Goal: Task Accomplishment & Management: Use online tool/utility

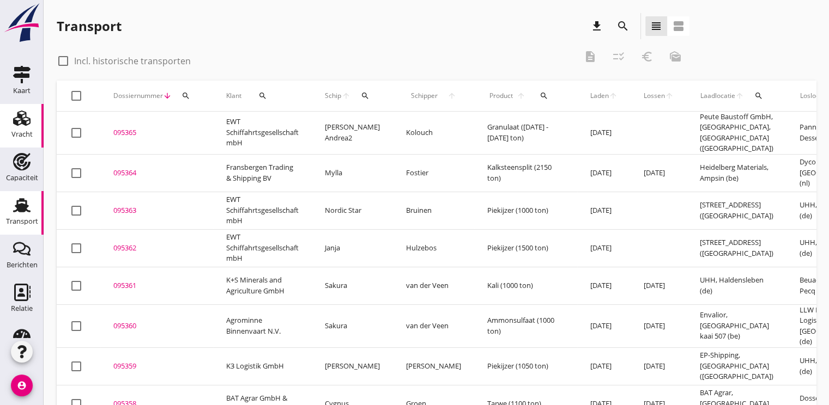
click at [20, 124] on use at bounding box center [21, 118] width 17 height 15
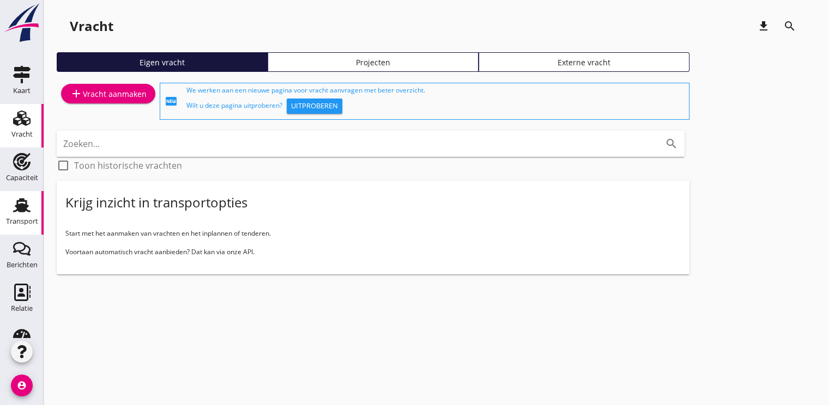
click at [17, 210] on use at bounding box center [21, 205] width 17 height 14
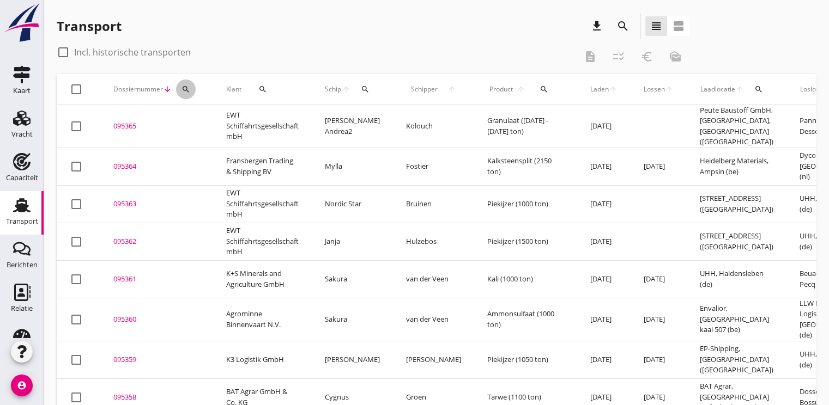
click at [192, 92] on div "search" at bounding box center [186, 89] width 20 height 9
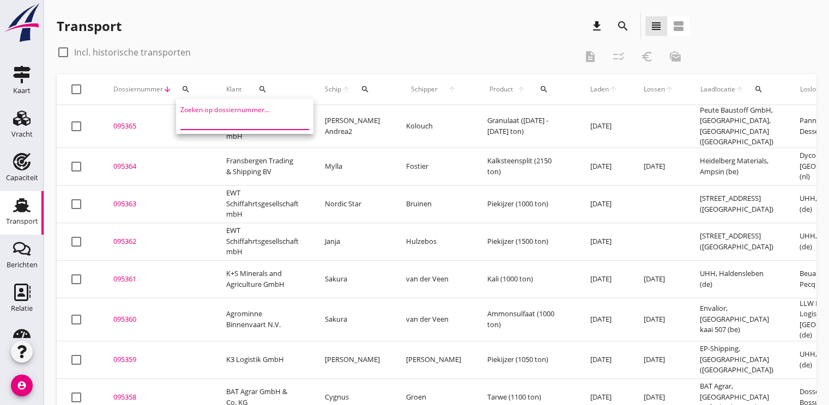
click at [207, 125] on input "Zoeken op dossiernummer..." at bounding box center [236, 120] width 113 height 17
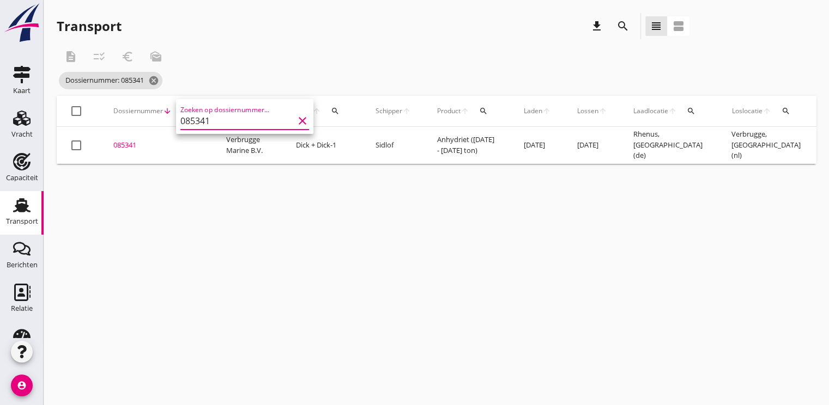
scroll to position [0, 253]
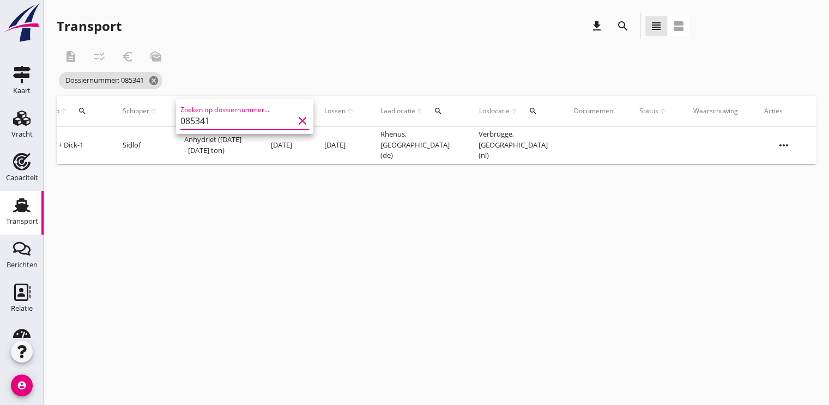
type input "085341"
click at [791, 144] on icon "more_horiz" at bounding box center [783, 145] width 31 height 31
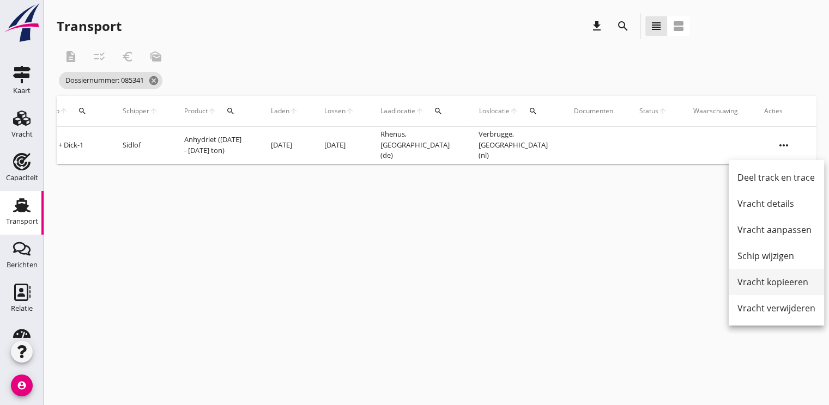
click at [747, 284] on div "Vracht kopieeren" at bounding box center [776, 282] width 78 height 13
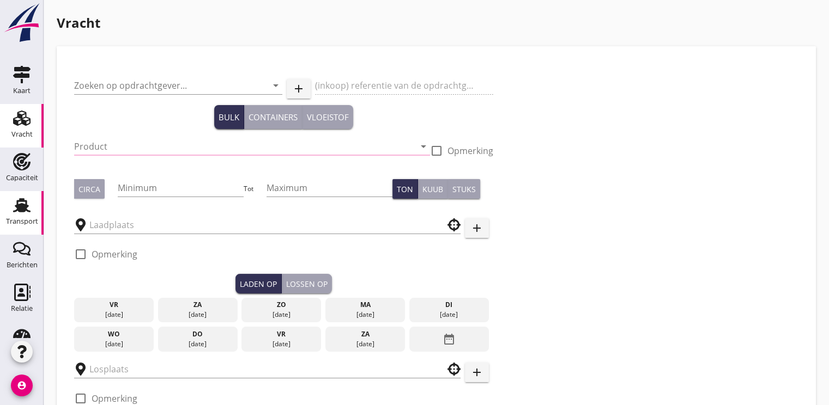
type input "Verbrugge Marine B.V."
type input "Anhydriet (6334)"
type input "1850"
type input "1900"
type input "Rhenus"
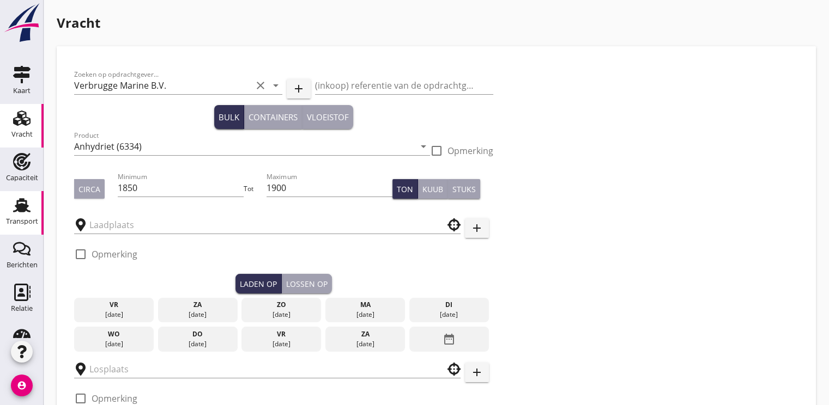
type input "Verbrugge"
checkbox input "true"
type input "17"
radio input "false"
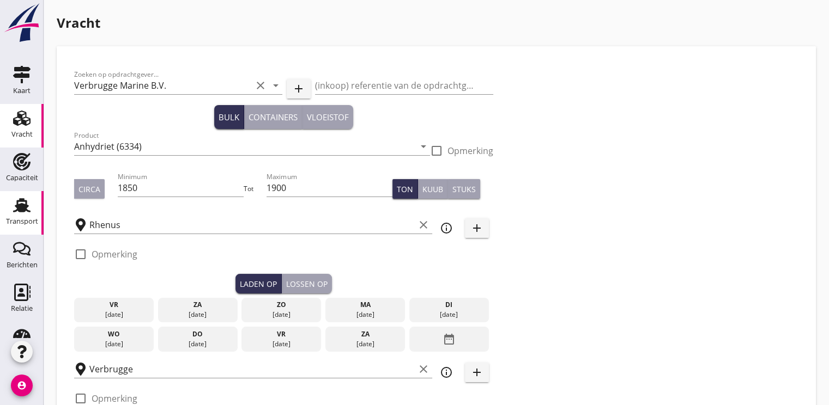
radio input "false"
checkbox input "true"
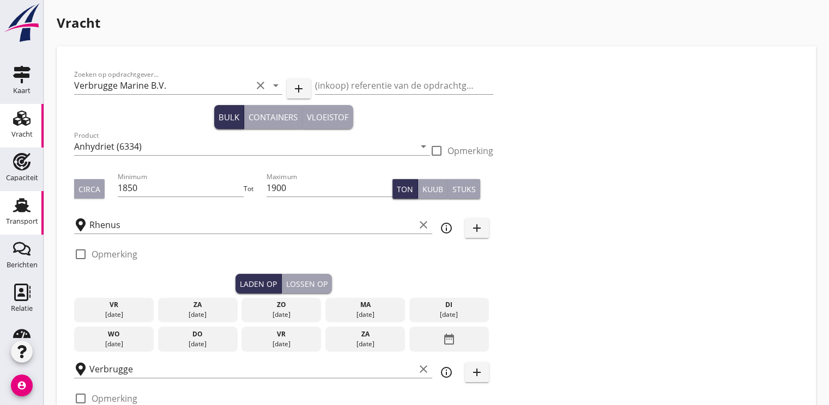
type input "48"
type input "18"
radio input "false"
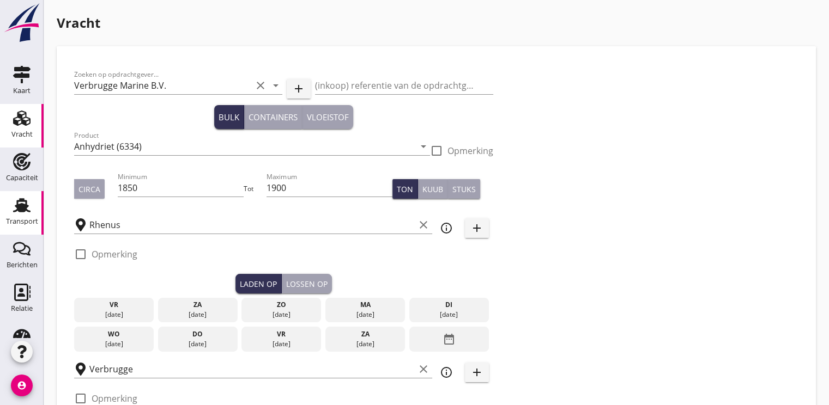
checkbox input "true"
type input "24"
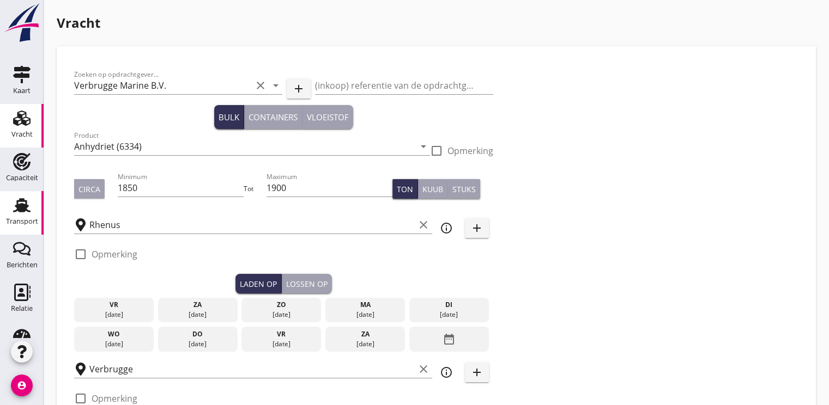
type input "2"
type input "21"
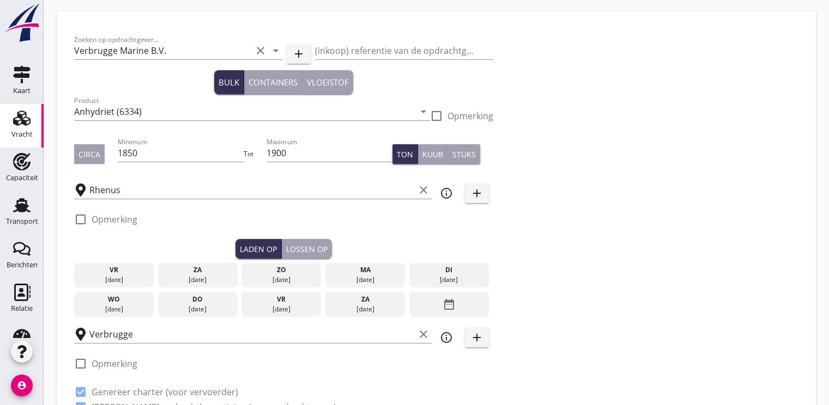
scroll to position [54, 0]
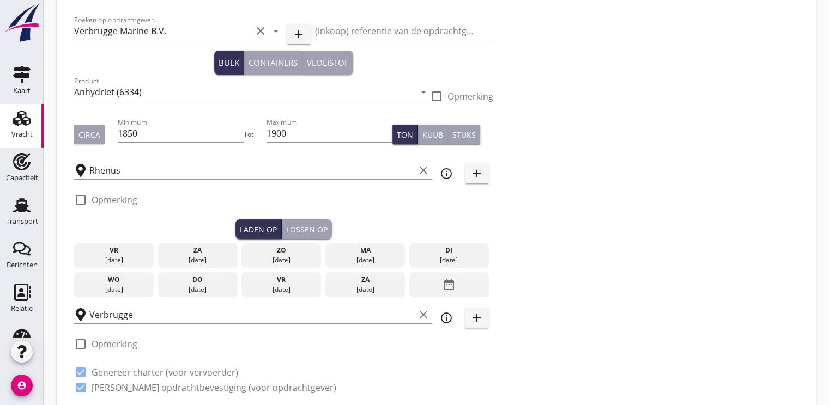
click at [447, 288] on icon "date_range" at bounding box center [448, 285] width 13 height 20
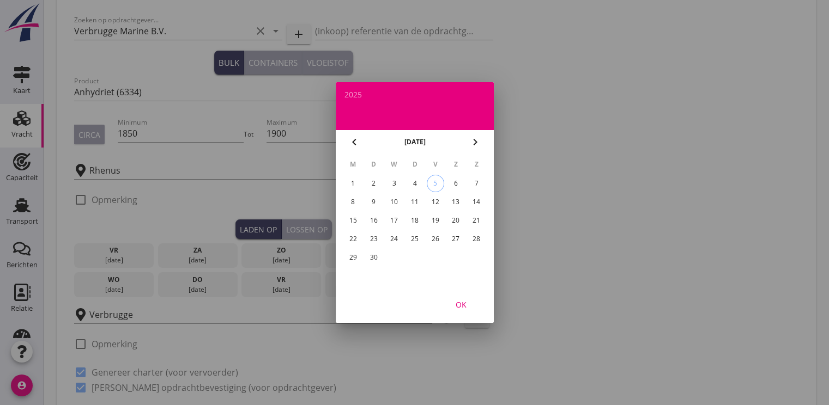
click at [414, 222] on div "18" at bounding box center [413, 220] width 17 height 17
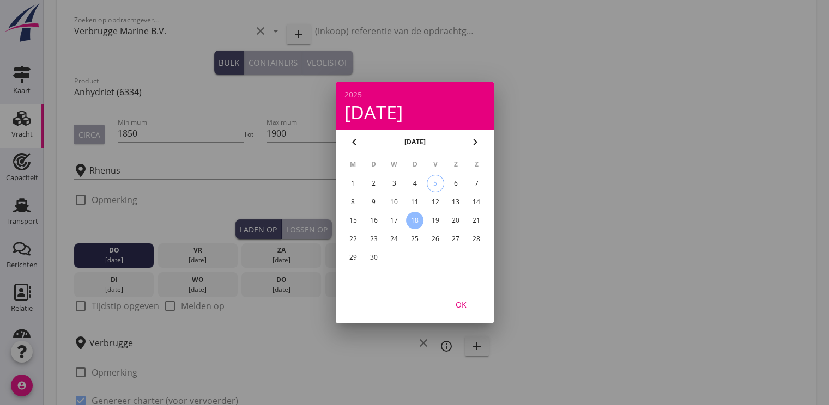
click at [463, 306] on div "OK" at bounding box center [461, 304] width 31 height 11
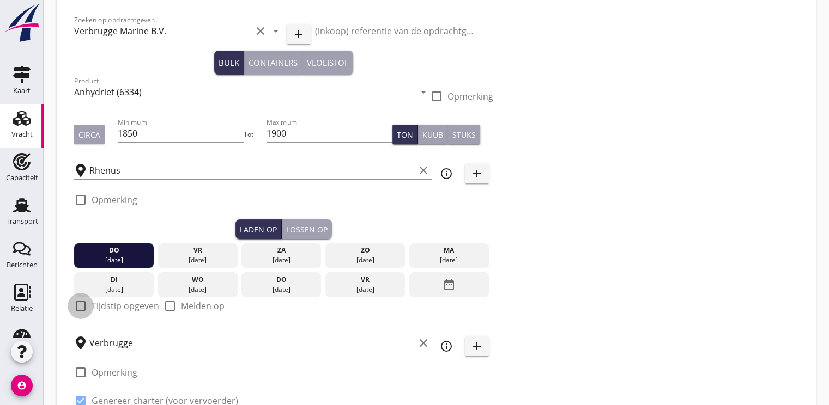
click at [83, 308] on div at bounding box center [80, 306] width 19 height 19
checkbox input "true"
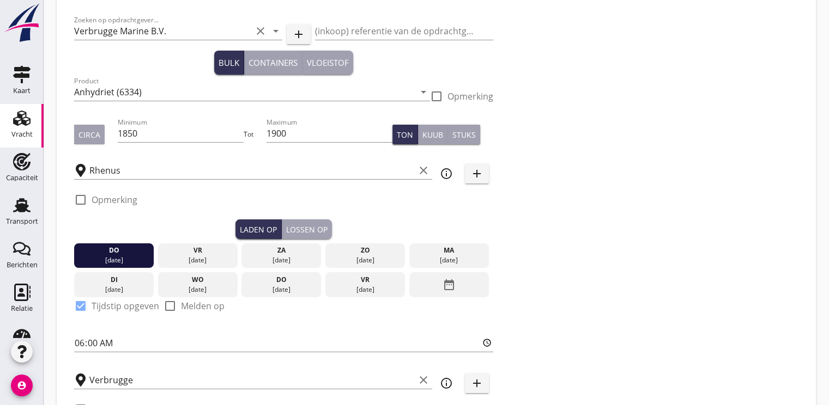
scroll to position [163, 0]
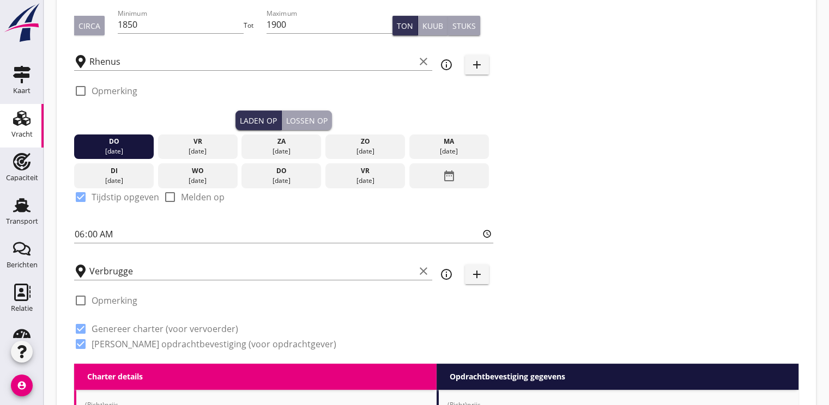
click at [316, 118] on div "Lossen op" at bounding box center [306, 120] width 41 height 11
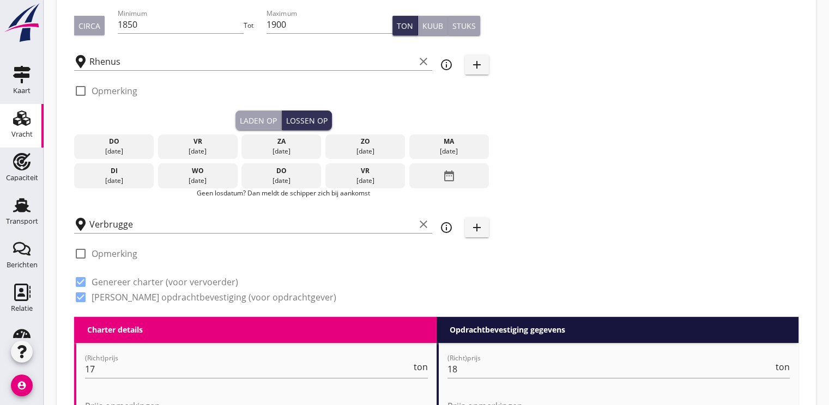
click at [447, 182] on icon "date_range" at bounding box center [448, 176] width 13 height 20
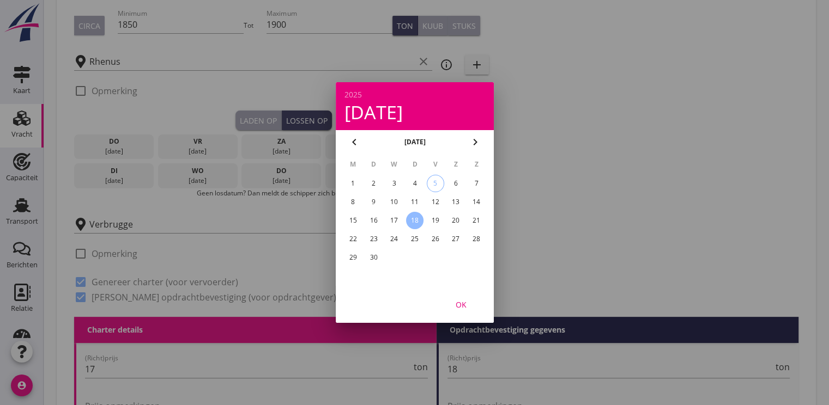
click at [357, 260] on div "29" at bounding box center [352, 257] width 17 height 17
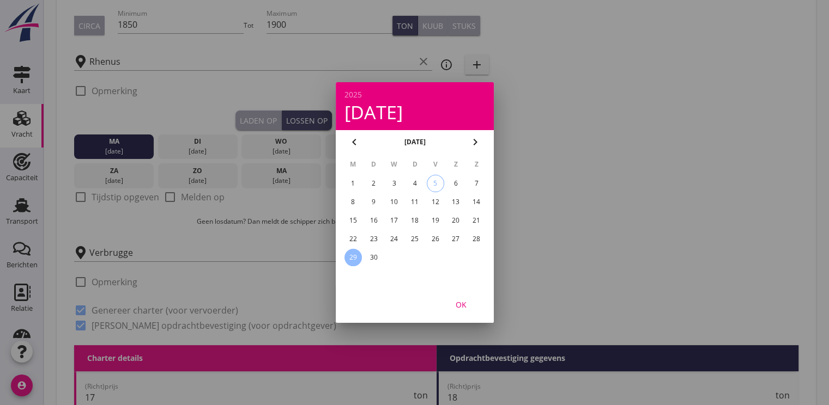
drag, startPoint x: 463, startPoint y: 301, endPoint x: 447, endPoint y: 293, distance: 17.5
click at [463, 301] on div "OK" at bounding box center [461, 304] width 31 height 11
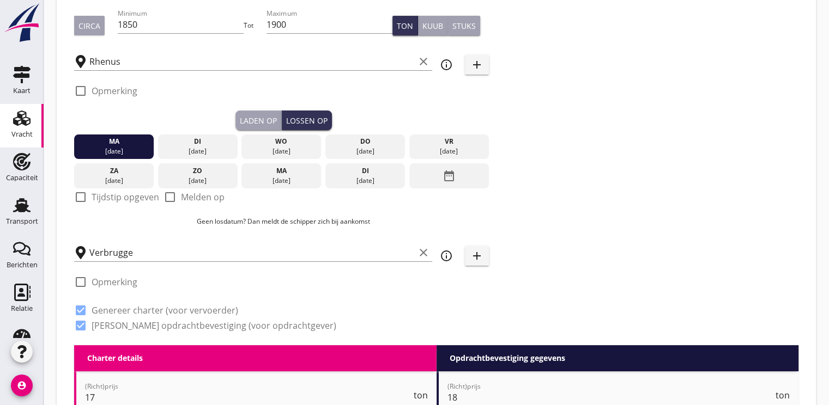
click at [85, 200] on div at bounding box center [80, 197] width 19 height 19
checkbox input "true"
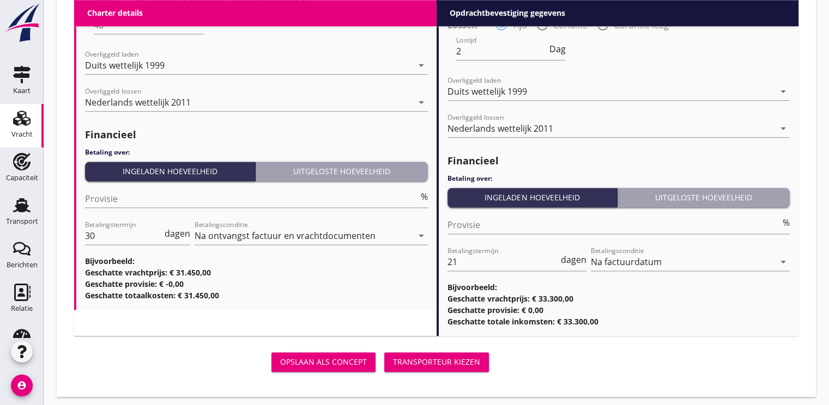
scroll to position [1325, 0]
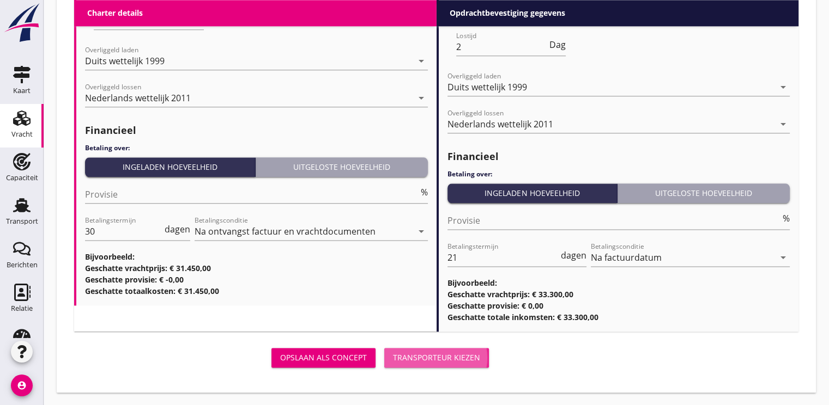
click at [459, 354] on div "Transporteur kiezen" at bounding box center [436, 357] width 87 height 11
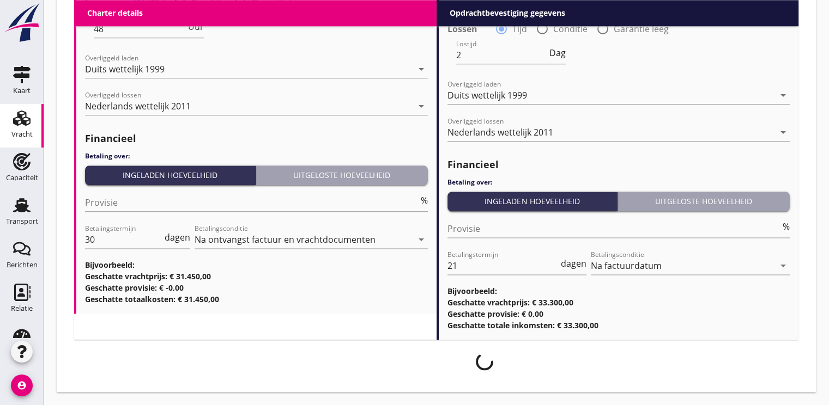
scroll to position [1317, 0]
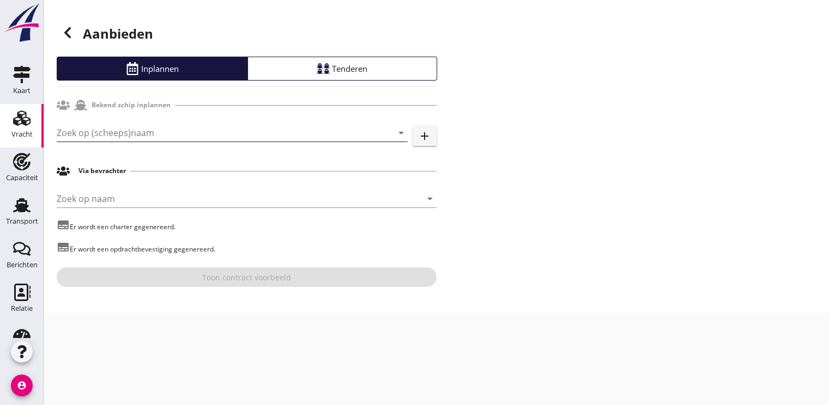
click at [70, 131] on input "Zoek op (scheeps)naam" at bounding box center [217, 132] width 320 height 17
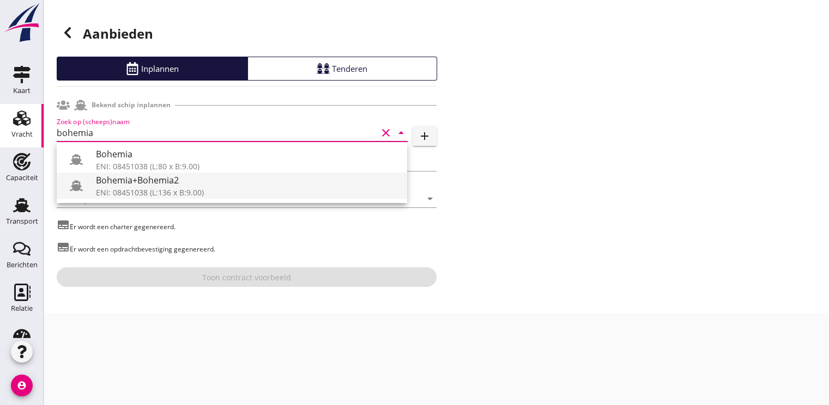
click at [107, 181] on div "Bohemia+Bohemia2" at bounding box center [247, 180] width 302 height 13
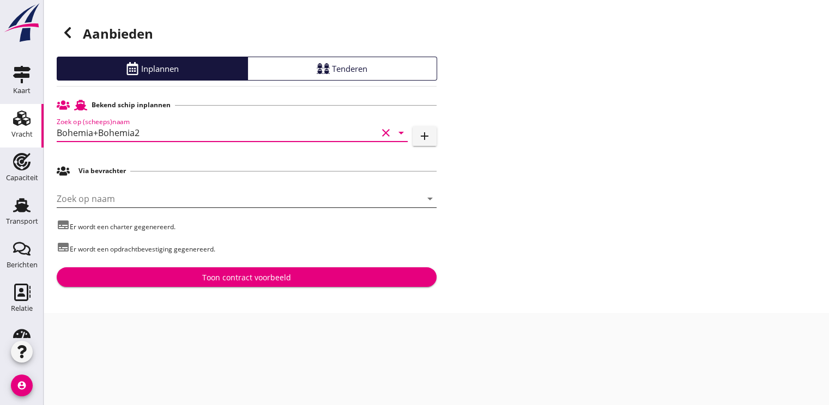
type input "Bohemia+Bohemia2"
click at [94, 203] on input "Zoek op naam" at bounding box center [231, 198] width 349 height 17
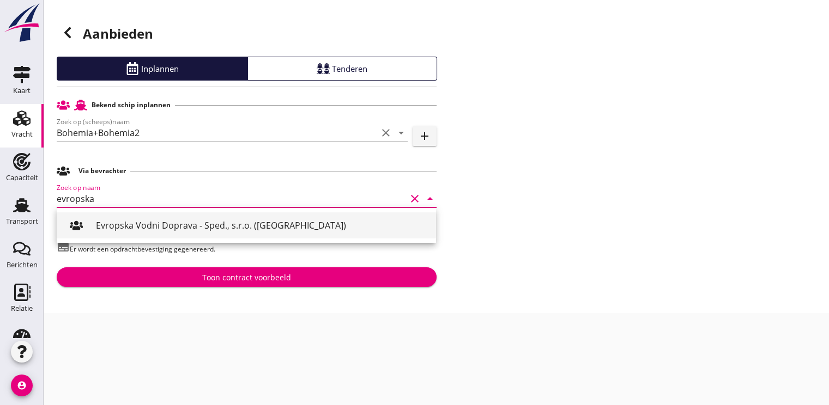
click at [191, 217] on div "Evropska Vodni Doprava - Sped., s.r.o. ([GEOGRAPHIC_DATA])" at bounding box center [261, 226] width 331 height 26
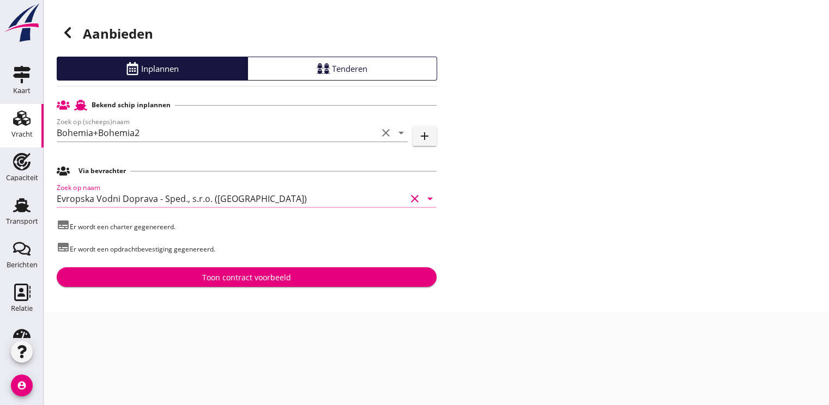
type input "Evropska Vodni Doprava - Sped., s.r.o. ([GEOGRAPHIC_DATA])"
click at [231, 276] on div "Toon contract voorbeeld" at bounding box center [246, 277] width 89 height 11
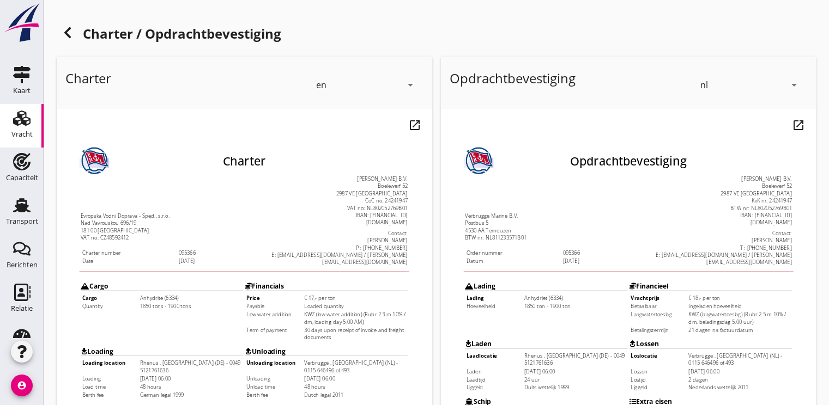
click at [410, 86] on icon "arrow_drop_down" at bounding box center [409, 84] width 13 height 13
click at [348, 126] on div "de" at bounding box center [366, 126] width 96 height 13
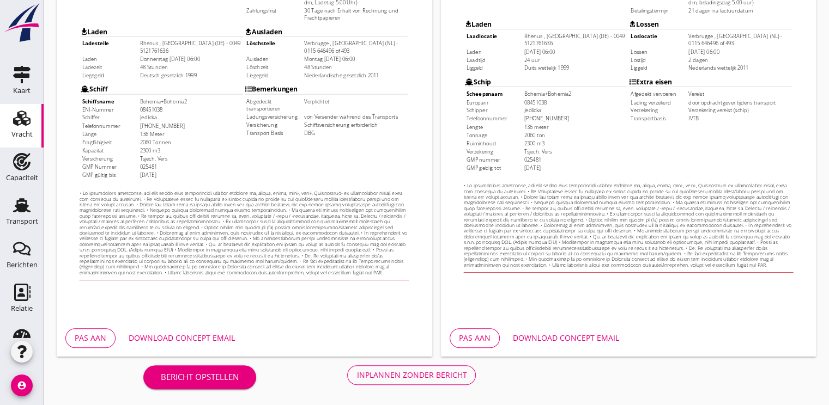
click at [179, 331] on button "Download concept email" at bounding box center [182, 339] width 124 height 20
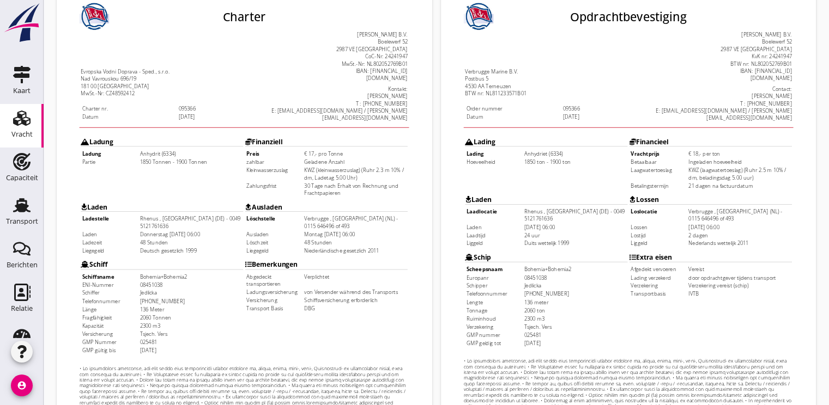
scroll to position [272, 0]
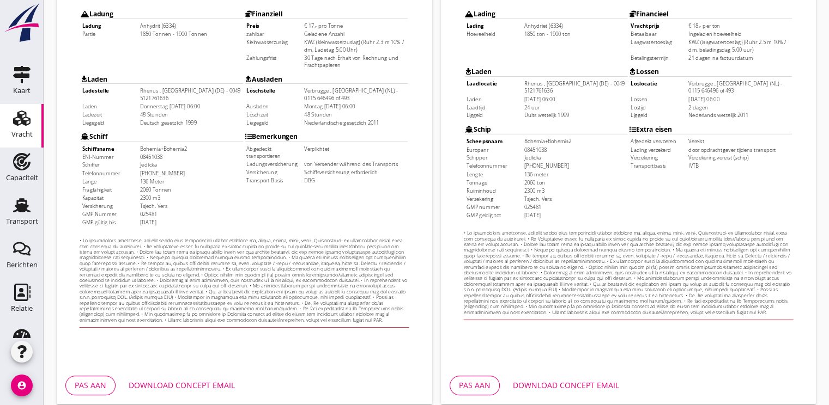
click at [576, 385] on div "Download concept email" at bounding box center [566, 385] width 106 height 11
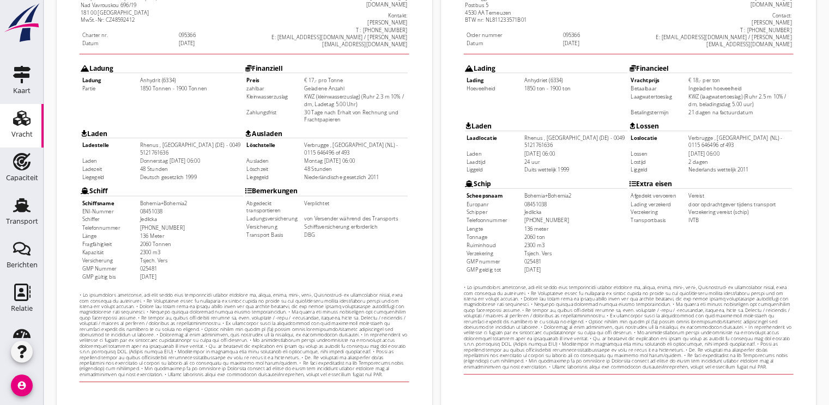
scroll to position [320, 0]
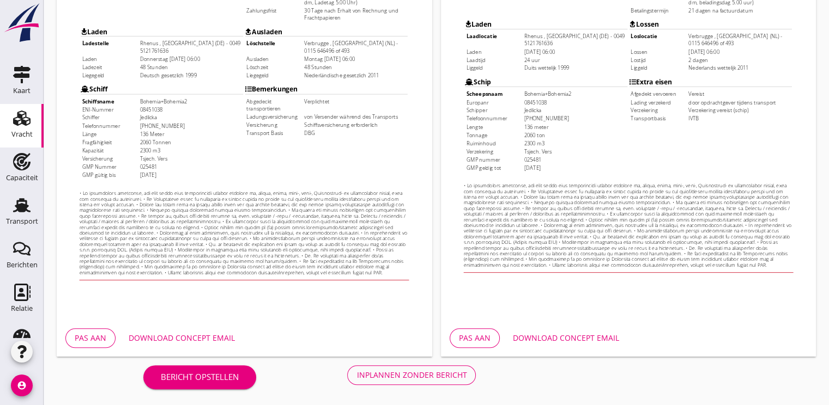
click at [453, 373] on div "Inplannen zonder bericht" at bounding box center [411, 374] width 110 height 11
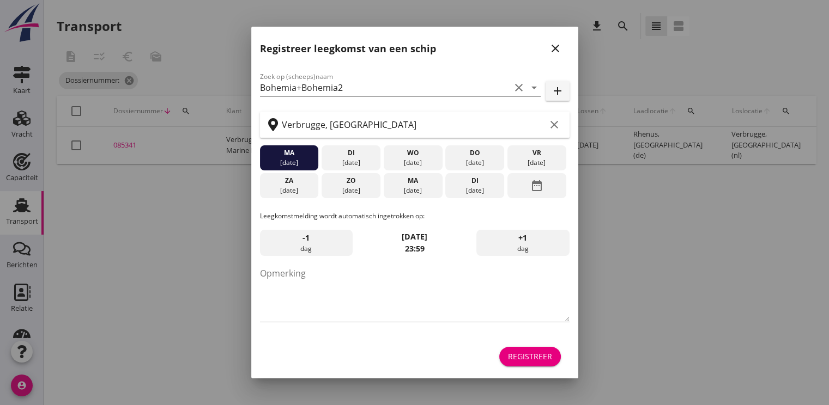
click at [521, 351] on div "Registreer" at bounding box center [530, 356] width 44 height 11
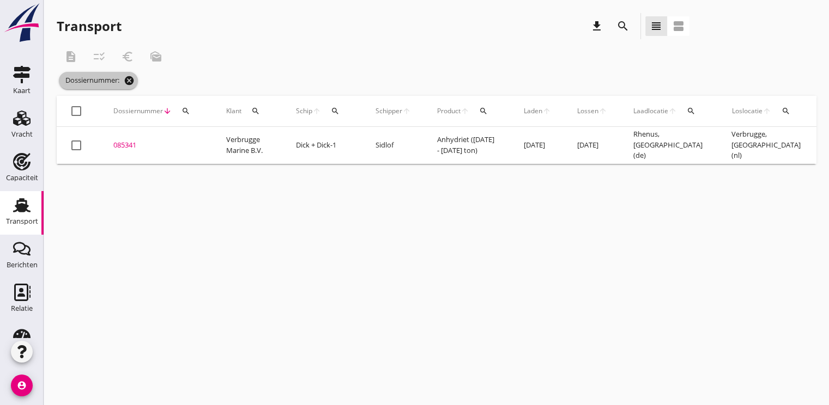
click at [128, 77] on icon "cancel" at bounding box center [129, 80] width 11 height 11
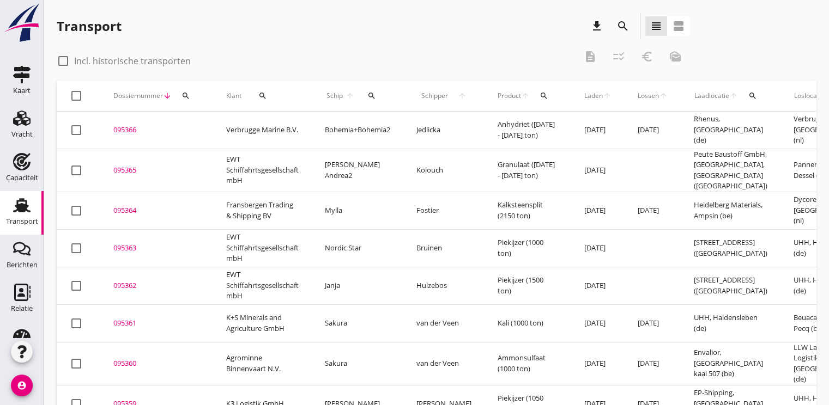
click at [186, 97] on icon "search" at bounding box center [185, 96] width 9 height 9
click at [189, 132] on input "Zoeken op dossiernummer..." at bounding box center [236, 127] width 113 height 17
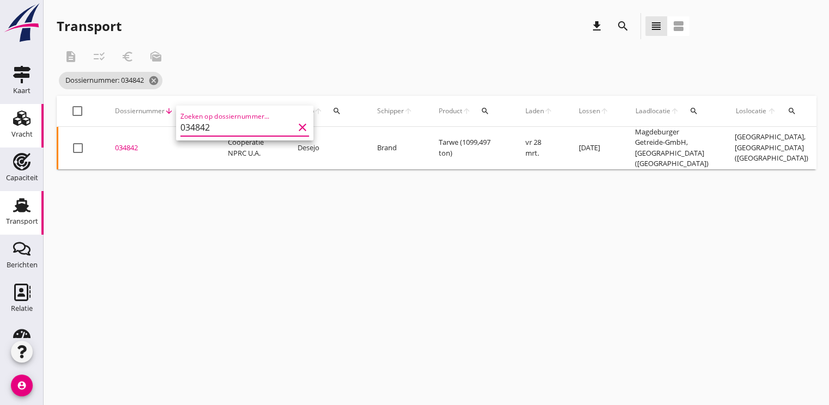
type input "034842"
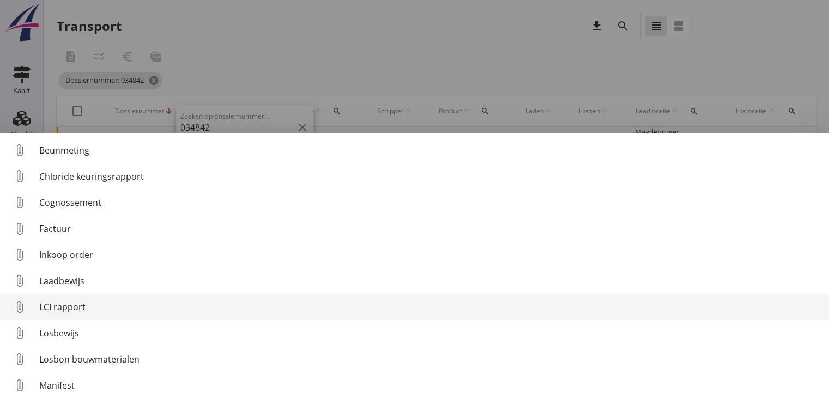
click at [65, 306] on div "LCI rapport" at bounding box center [429, 307] width 781 height 13
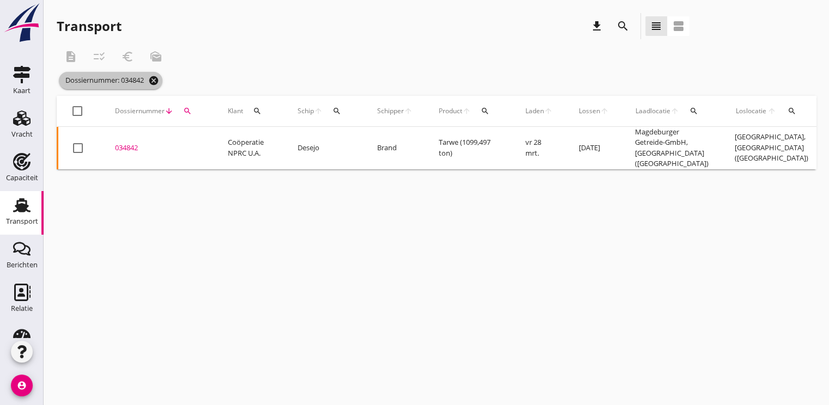
click at [159, 77] on icon "cancel" at bounding box center [153, 80] width 11 height 11
